Goal: Check status: Check status

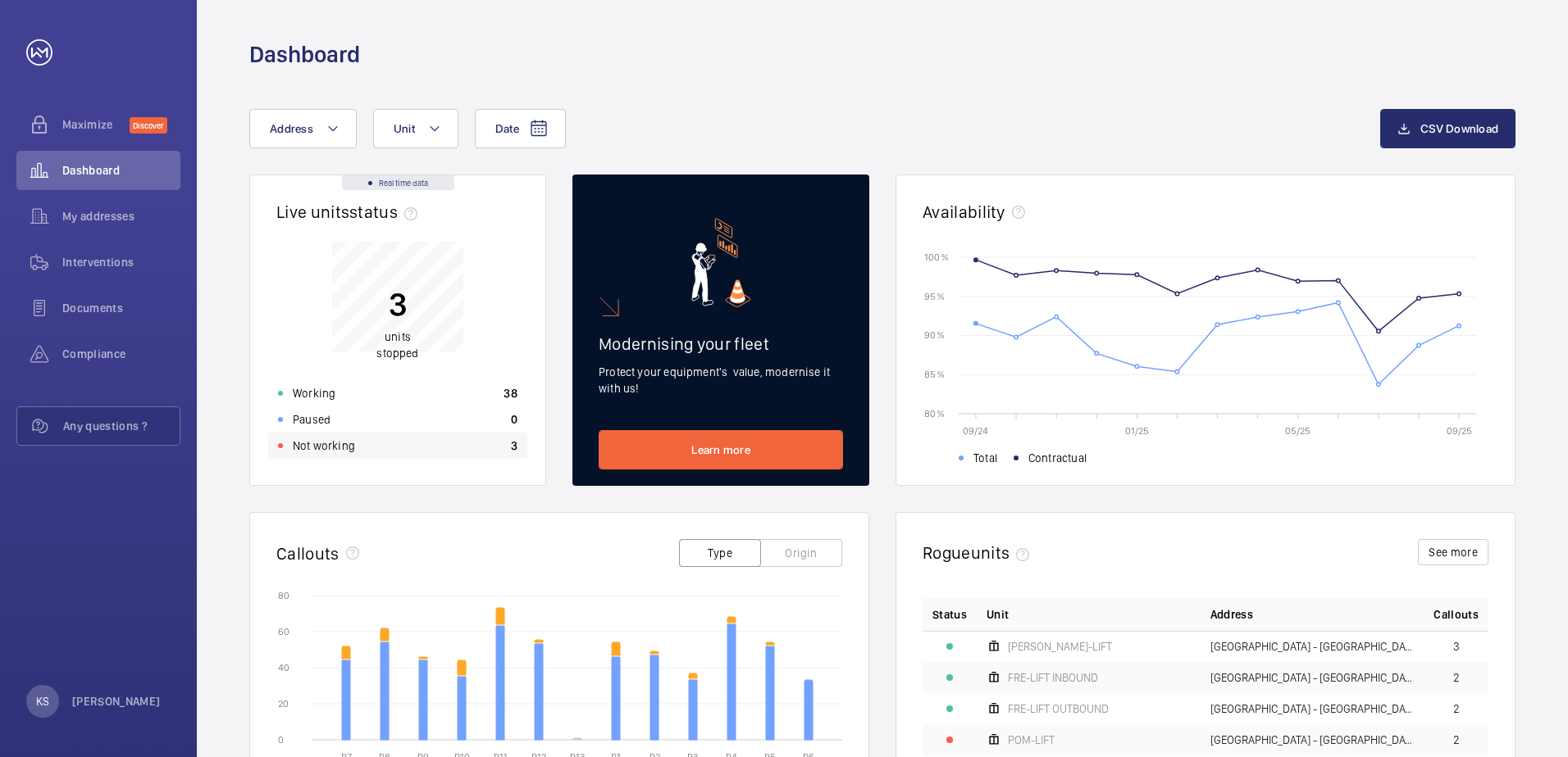
click at [352, 436] on div "Not working 3" at bounding box center [397, 446] width 259 height 26
